Goal: Information Seeking & Learning: Find specific fact

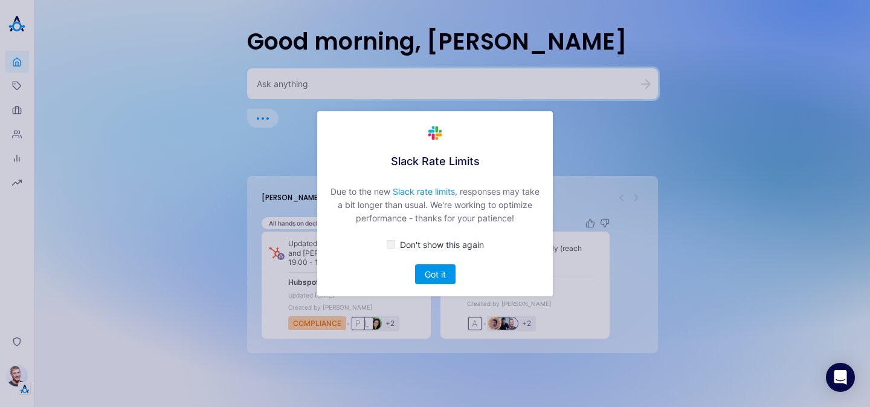
click at [353, 193] on div "Due to the new Slack rate limits , responses may take a bit longer than usual. …" at bounding box center [434, 205] width 211 height 40
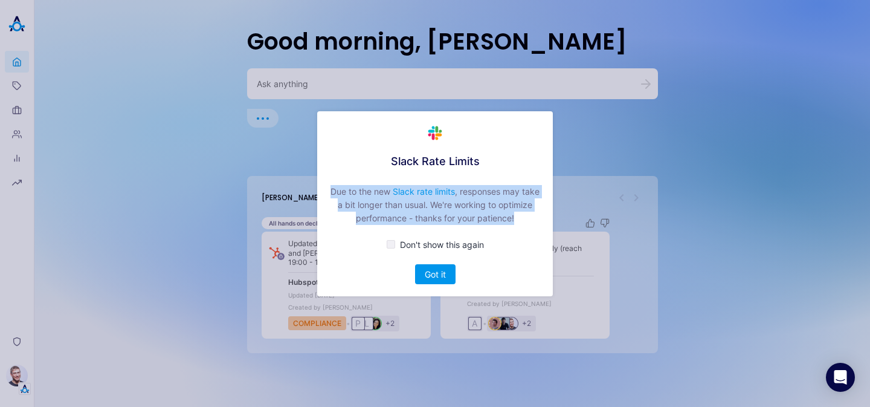
drag, startPoint x: 353, startPoint y: 193, endPoint x: 436, endPoint y: 212, distance: 84.4
click at [436, 212] on div "Due to the new Slack rate limits , responses may take a bit longer than usual. …" at bounding box center [434, 205] width 211 height 40
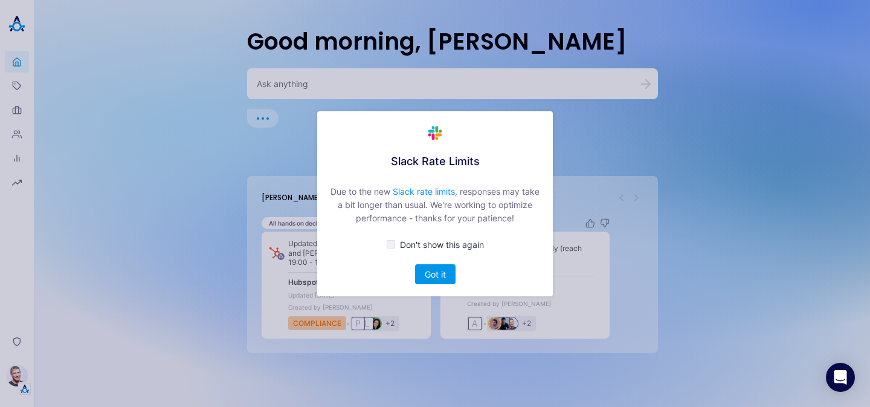
click at [449, 209] on div "Due to the new Slack rate limits , responses may take a bit longer than usual. …" at bounding box center [434, 205] width 211 height 40
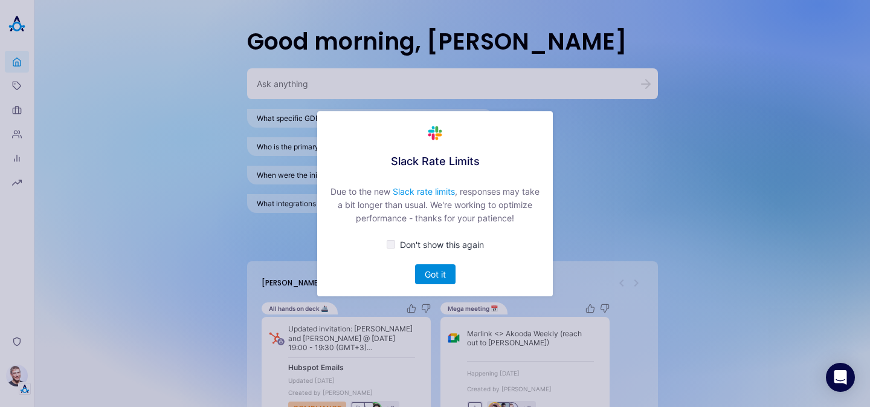
click at [446, 274] on button "Got it" at bounding box center [435, 274] width 40 height 20
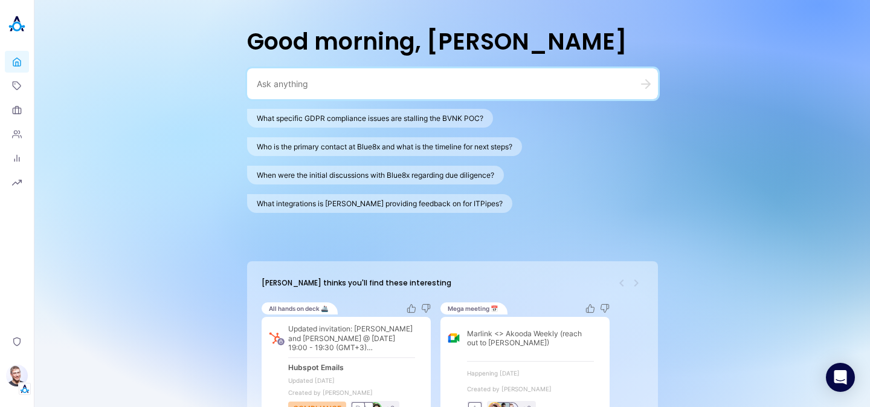
click at [430, 80] on textarea at bounding box center [438, 83] width 362 height 11
click at [376, 79] on textarea at bounding box center [438, 82] width 362 height 11
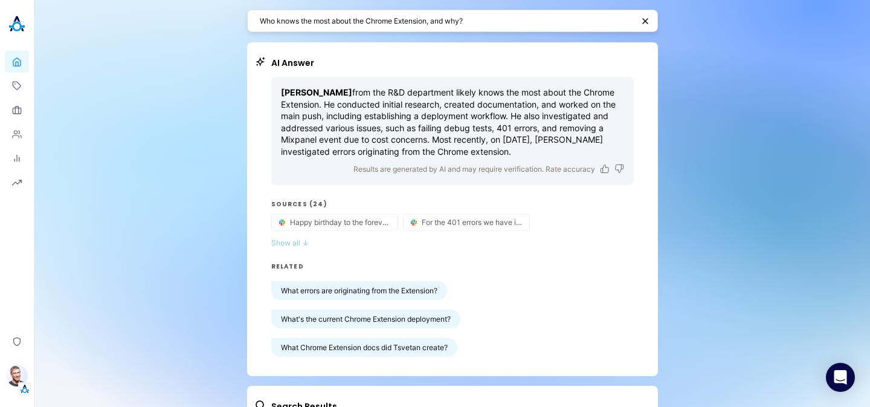
click at [303, 241] on span "↓" at bounding box center [305, 242] width 7 height 9
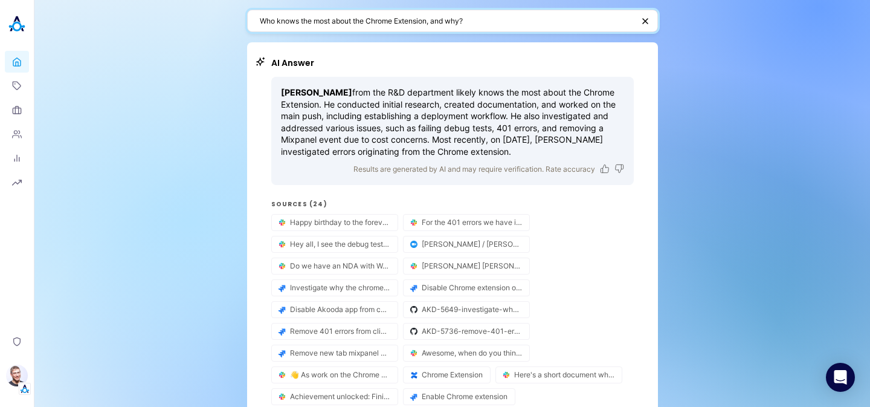
click at [482, 20] on textarea "Who knows the most about the Chrome Extension, and why?" at bounding box center [446, 20] width 373 height 11
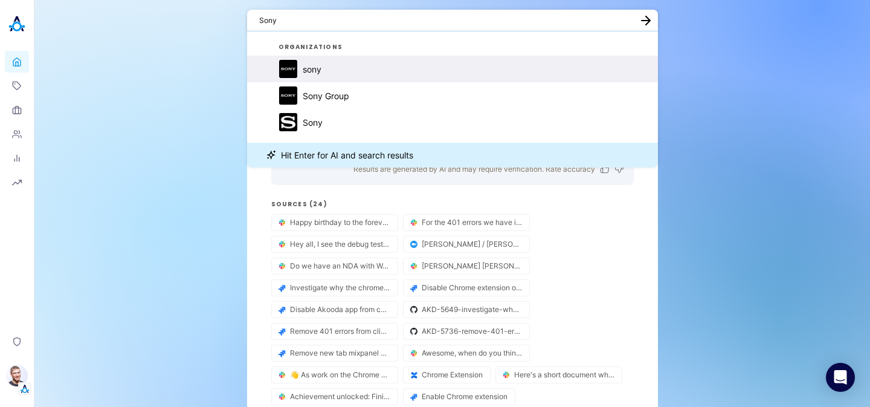
type textarea "Sony"
click at [391, 63] on button "sony" at bounding box center [452, 69] width 411 height 27
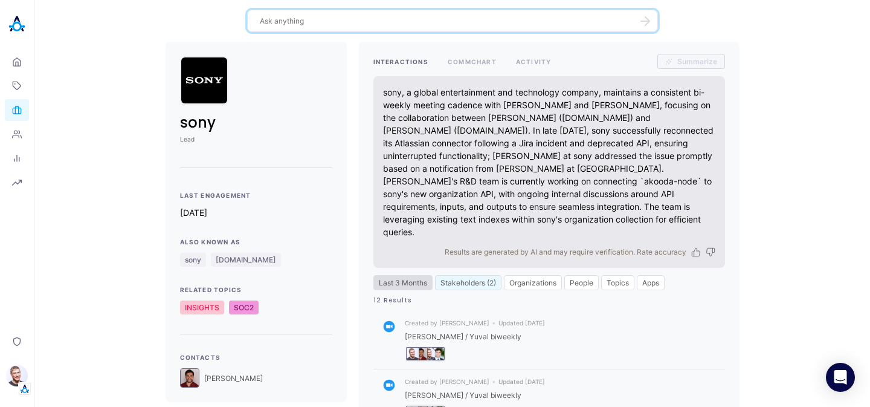
click at [402, 275] on button "Last 3 Months" at bounding box center [402, 282] width 59 height 15
select select "4"
select select "2025"
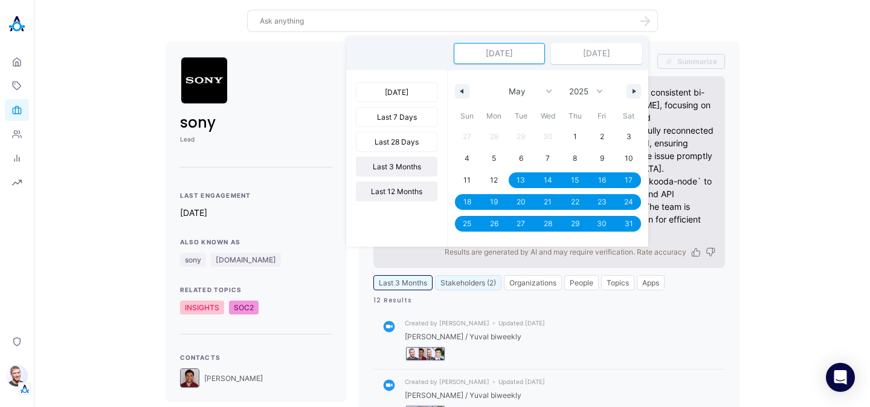
click at [407, 189] on button "Last 12 Months" at bounding box center [397, 191] width 82 height 20
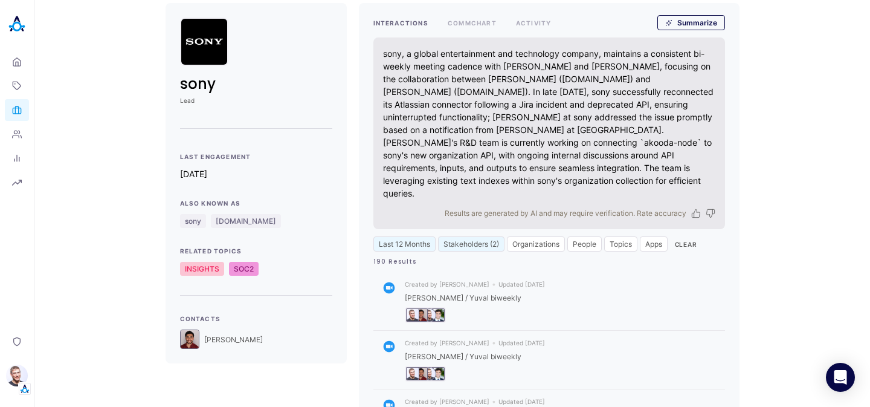
scroll to position [39, 0]
click at [651, 236] on button "Apps" at bounding box center [654, 243] width 28 height 15
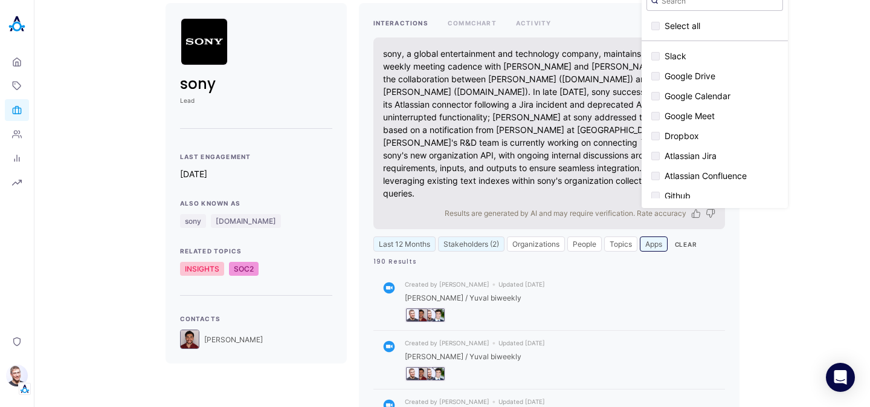
scroll to position [0, 0]
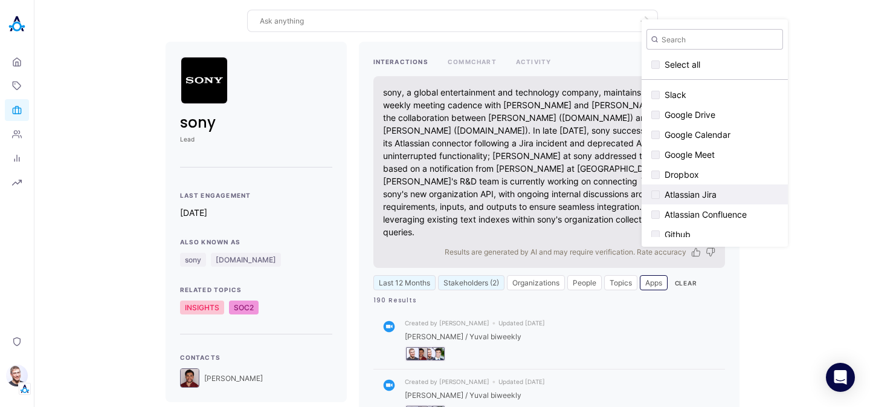
click at [676, 190] on span "Atlassian Jira" at bounding box center [691, 194] width 52 height 10
checkbox input "true"
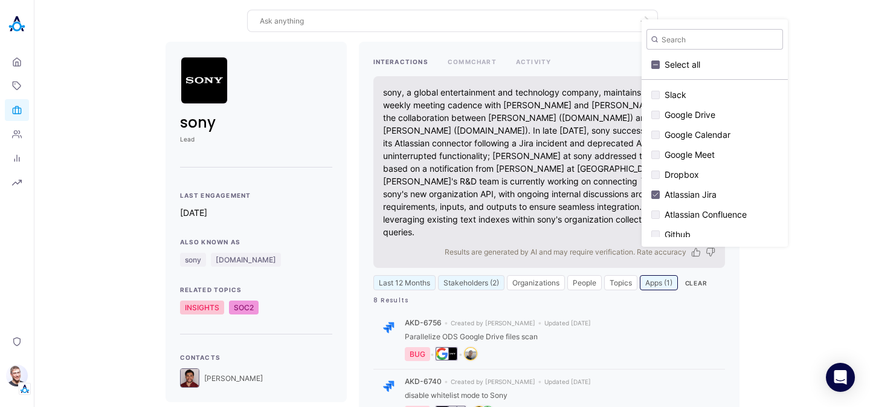
click at [568, 178] on div "sony, a global entertainment and technology company, maintains a consistent bi-…" at bounding box center [549, 162] width 332 height 152
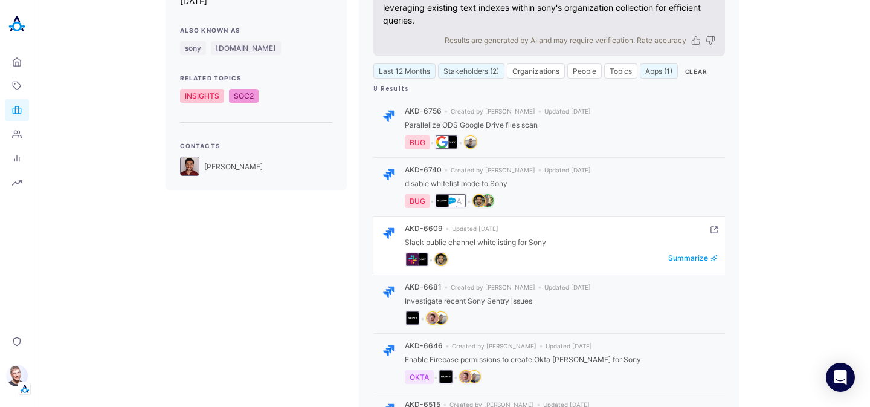
scroll to position [213, 0]
click at [411, 236] on div "Slack public channel whitelisting for Sony" at bounding box center [561, 240] width 313 height 9
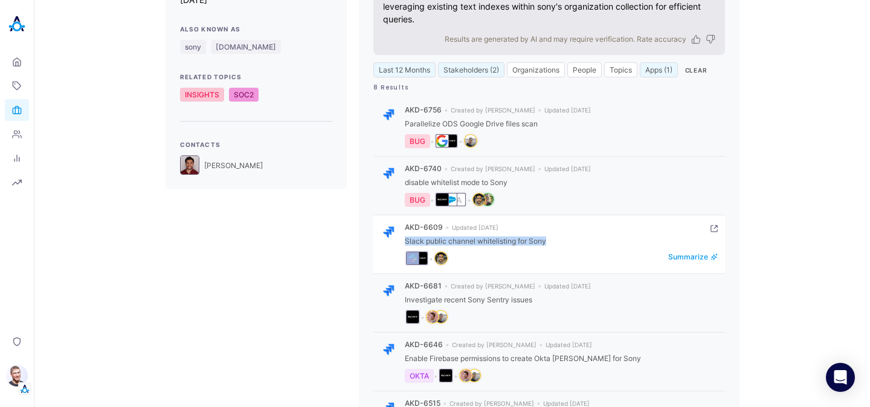
drag, startPoint x: 411, startPoint y: 214, endPoint x: 554, endPoint y: 211, distance: 143.2
click at [554, 236] on div "Slack public channel whitelisting for Sony" at bounding box center [561, 240] width 313 height 9
click at [539, 236] on div "Slack public channel whitelisting for Sony" at bounding box center [561, 240] width 313 height 9
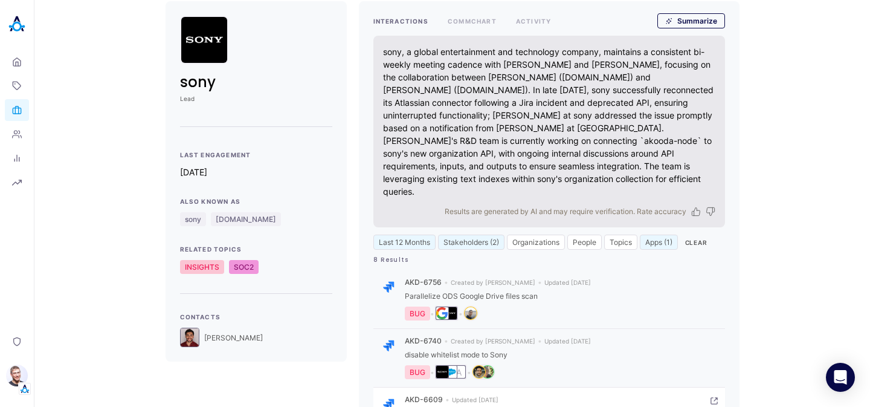
scroll to position [1, 0]
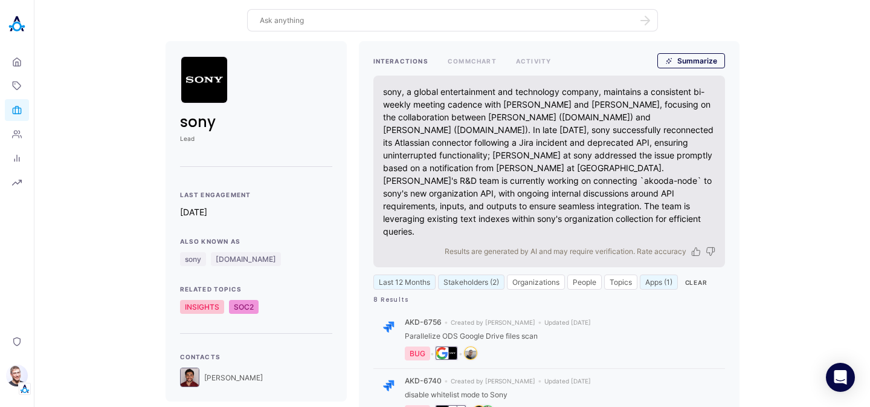
click at [463, 57] on button "COMMCHART" at bounding box center [472, 60] width 49 height 15
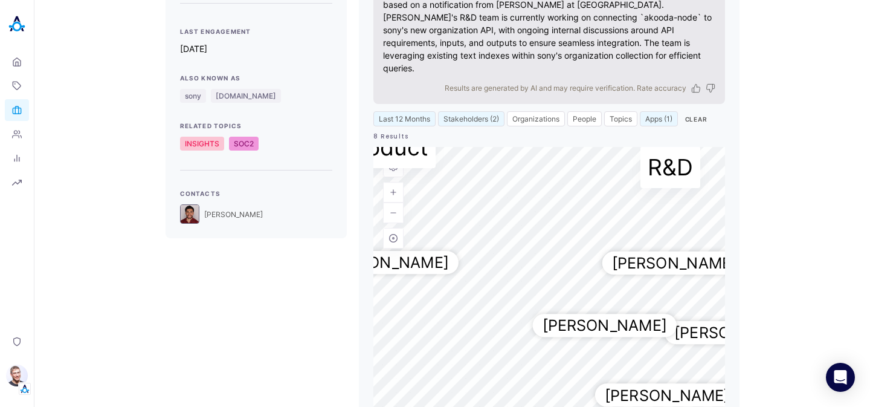
scroll to position [163, 0]
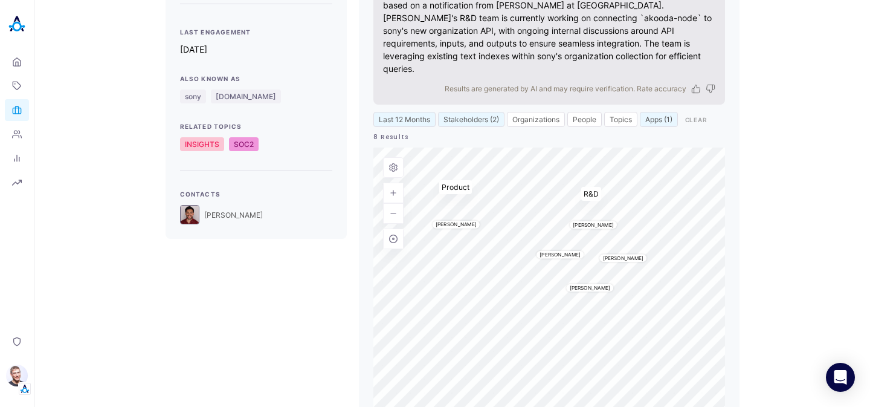
click at [706, 112] on button "Clear" at bounding box center [696, 119] width 32 height 15
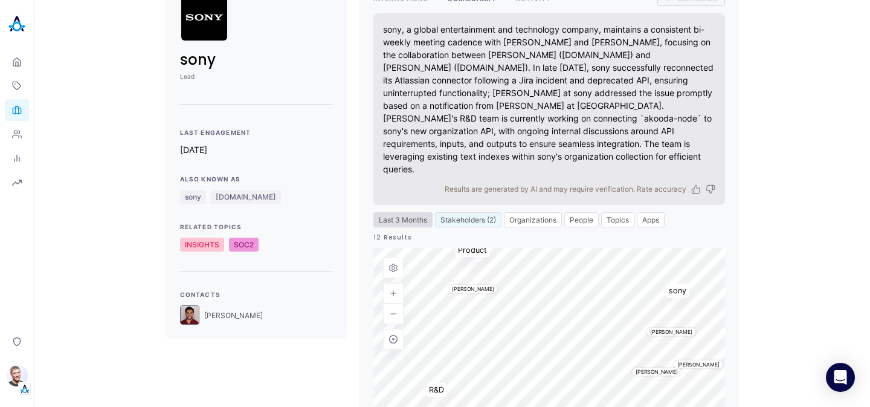
scroll to position [0, 0]
